Goal: Transaction & Acquisition: Purchase product/service

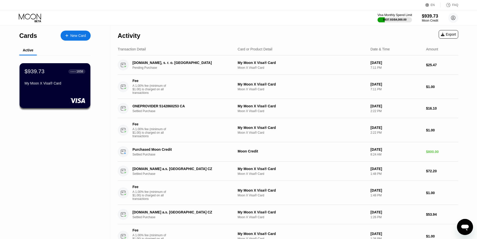
click at [394, 20] on div "$837.93 / $4,000.00" at bounding box center [395, 19] width 24 height 3
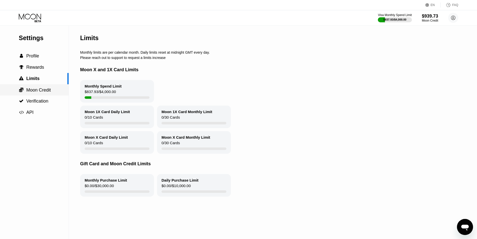
click at [35, 94] on div " Moon Credit" at bounding box center [34, 89] width 69 height 11
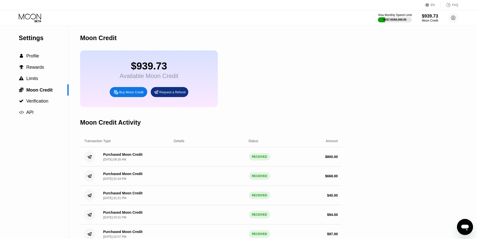
click at [134, 94] on div "Buy Moon Credit" at bounding box center [131, 92] width 24 height 4
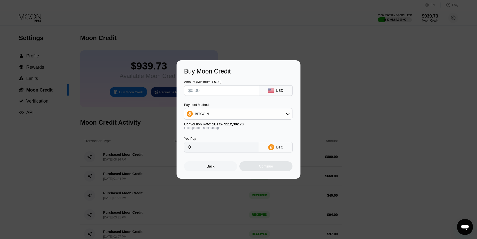
click at [280, 109] on div "BITCOIN" at bounding box center [238, 114] width 108 height 10
click at [220, 149] on span "USDC on Polygon" at bounding box center [210, 149] width 29 height 4
click at [216, 166] on div "Back" at bounding box center [210, 166] width 53 height 10
